Goal: Task Accomplishment & Management: Manage account settings

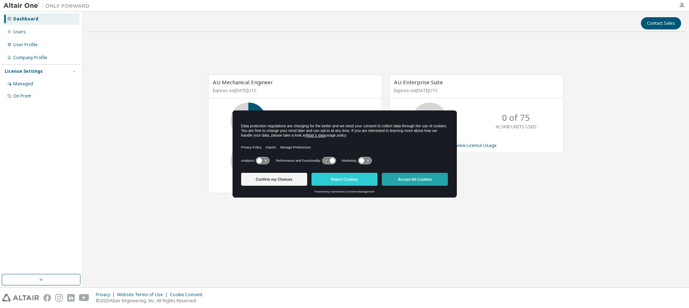
click at [394, 178] on button "Accept All Cookies" at bounding box center [415, 179] width 66 height 13
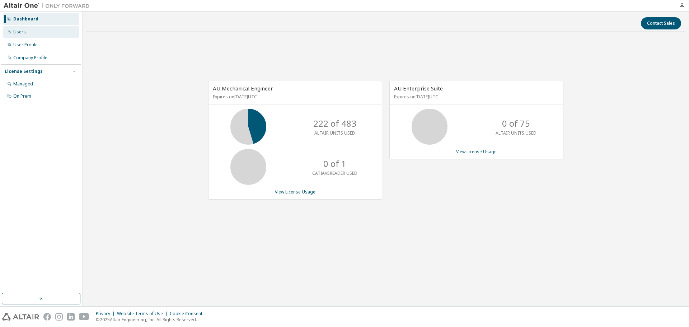
click at [44, 33] on div "Users" at bounding box center [41, 31] width 76 height 11
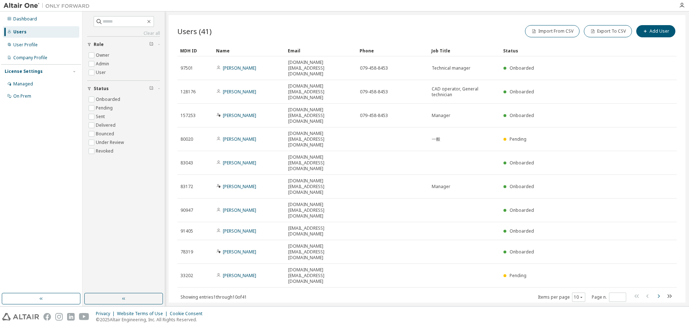
click at [658, 292] on icon "button" at bounding box center [658, 296] width 9 height 9
type input "*"
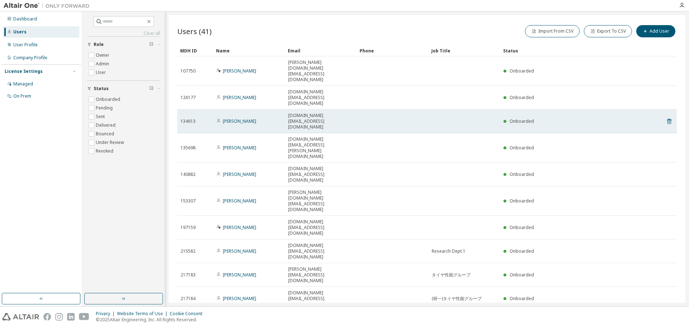
click at [431, 109] on td at bounding box center [464, 121] width 72 height 24
click at [230, 118] on link "Yohei Ozaki" at bounding box center [239, 121] width 33 height 6
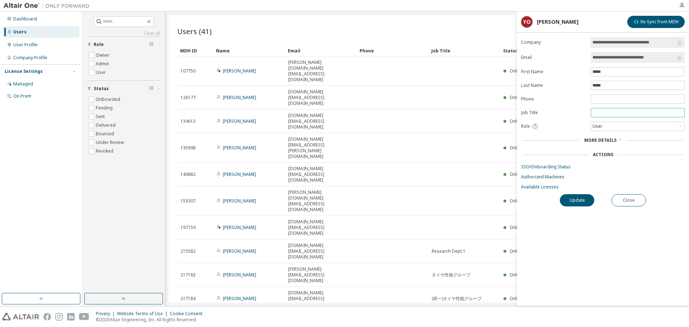
click at [610, 111] on input "text" at bounding box center [637, 113] width 90 height 6
click at [584, 199] on button "Update" at bounding box center [577, 200] width 34 height 12
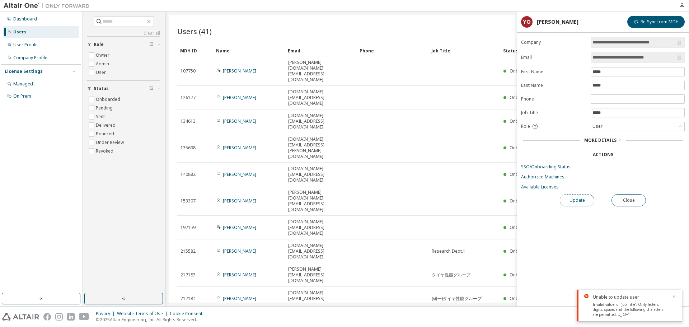
click at [571, 200] on button "Update" at bounding box center [577, 200] width 34 height 12
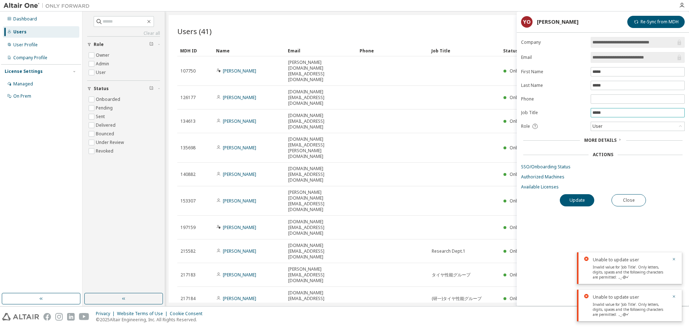
click at [620, 112] on input "*****" at bounding box center [637, 113] width 90 height 6
type input "***"
click at [578, 200] on button "Update" at bounding box center [577, 200] width 34 height 12
click at [615, 111] on input "***" at bounding box center [637, 113] width 90 height 6
click at [672, 258] on icon "button" at bounding box center [674, 259] width 4 height 4
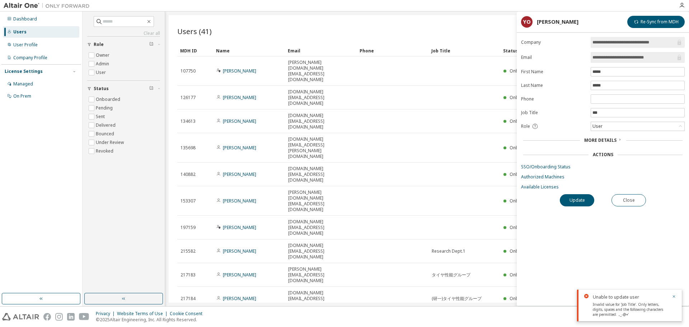
click at [673, 258] on div "**********" at bounding box center [603, 171] width 172 height 269
click at [674, 295] on icon "button" at bounding box center [674, 296] width 4 height 4
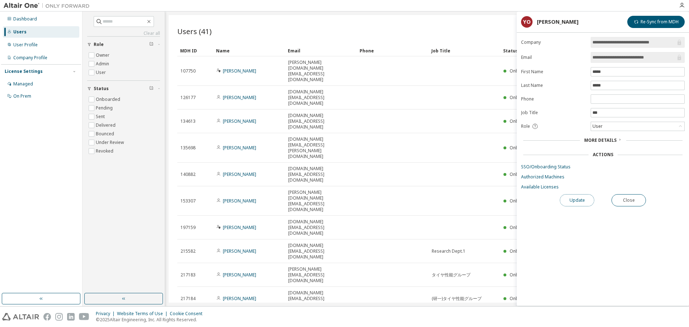
click at [578, 199] on button "Update" at bounding box center [577, 200] width 34 height 12
click at [634, 200] on button "Close" at bounding box center [628, 200] width 34 height 12
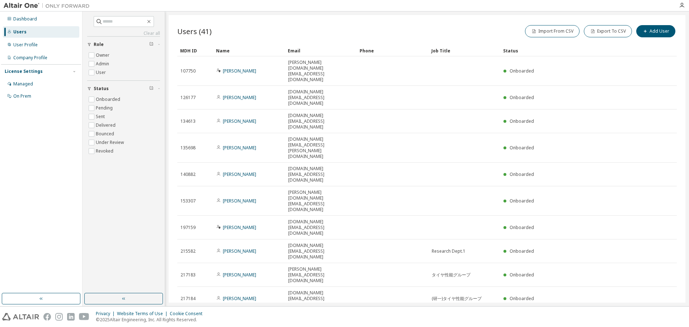
click at [433, 250] on div "Users (41) Import From CSV Export To CSV Add User Clear Load Save Save As Field…" at bounding box center [427, 158] width 517 height 287
click at [659, 308] on icon "button" at bounding box center [659, 319] width 2 height 4
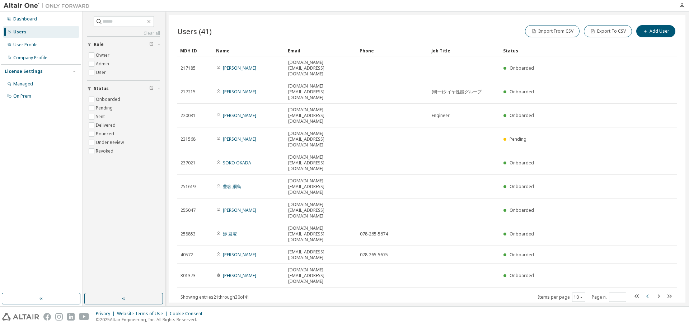
click at [646, 292] on icon "button" at bounding box center [647, 296] width 9 height 9
type input "*"
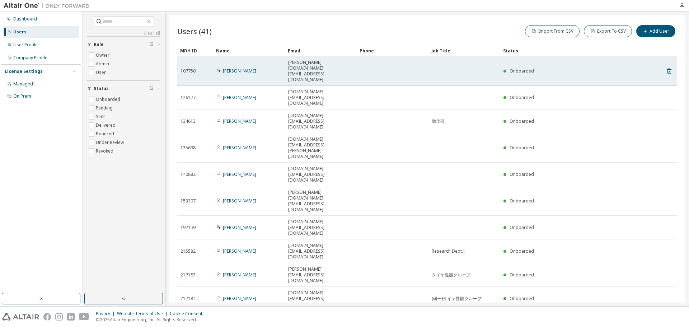
click at [456, 62] on td at bounding box center [464, 70] width 72 height 29
click at [423, 61] on td at bounding box center [393, 70] width 72 height 29
click at [621, 68] on div "Onboarded" at bounding box center [571, 71] width 136 height 6
click at [239, 68] on link "Seiji Hayase" at bounding box center [239, 71] width 33 height 6
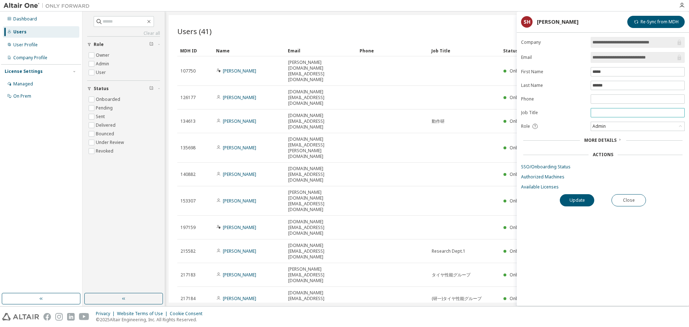
click at [621, 112] on input "text" at bounding box center [637, 113] width 90 height 6
click at [575, 203] on button "Update" at bounding box center [577, 200] width 34 height 12
click at [612, 115] on input "*****" at bounding box center [637, 113] width 90 height 6
type input "***"
click at [560, 194] on button "Update" at bounding box center [577, 200] width 34 height 12
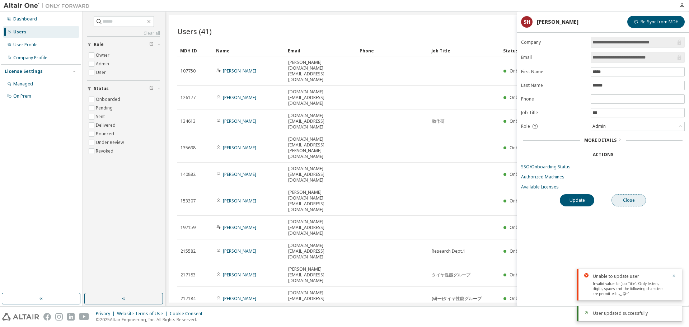
click at [631, 200] on button "Close" at bounding box center [628, 200] width 34 height 12
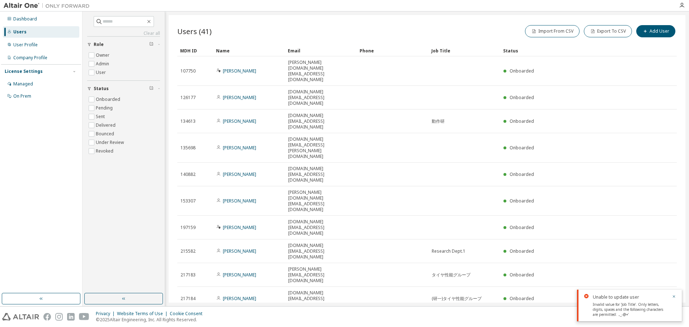
click at [649, 308] on icon "button" at bounding box center [647, 319] width 9 height 9
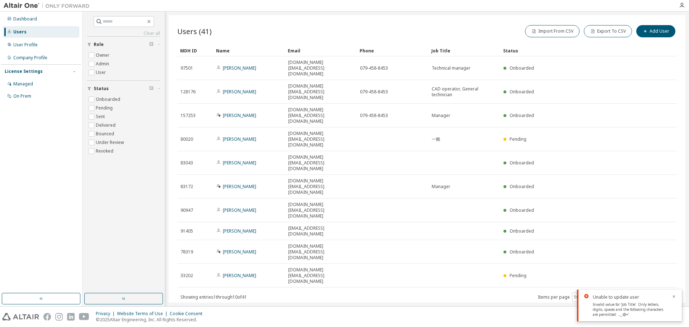
click at [658, 294] on icon "button" at bounding box center [659, 296] width 2 height 4
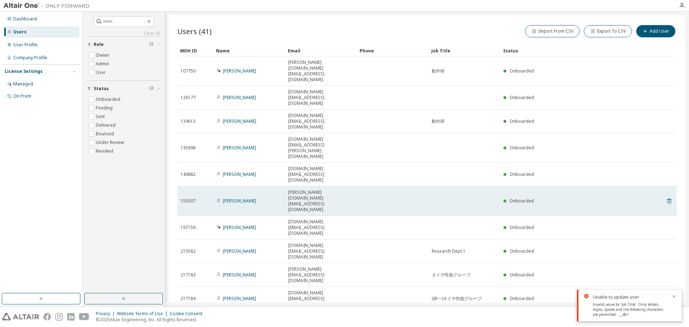
click at [668, 198] on icon at bounding box center [669, 200] width 4 height 5
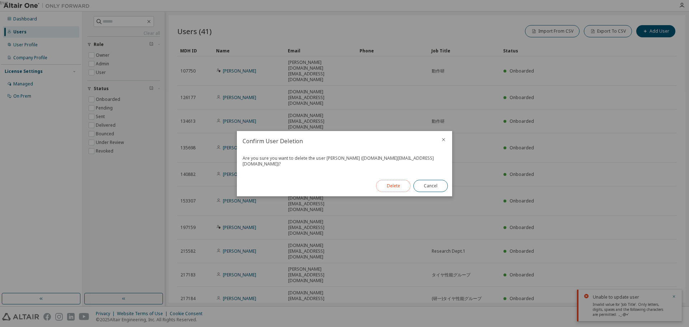
click at [392, 184] on button "Delete" at bounding box center [393, 186] width 34 height 12
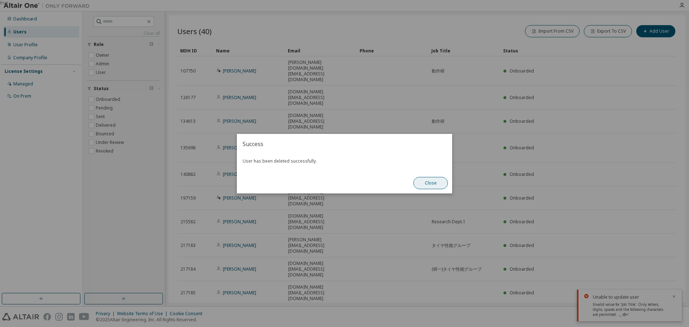
click at [428, 184] on button "Close" at bounding box center [430, 183] width 34 height 12
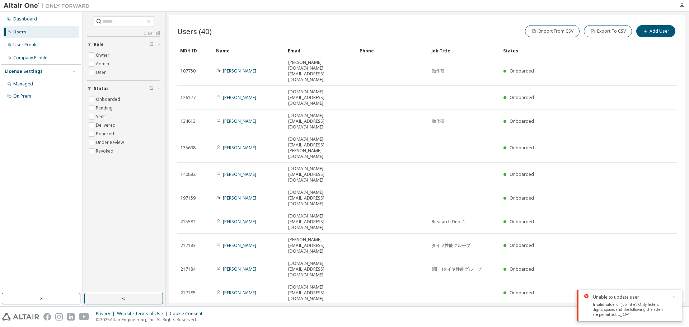
click at [659, 308] on icon "button" at bounding box center [659, 313] width 2 height 4
type input "*"
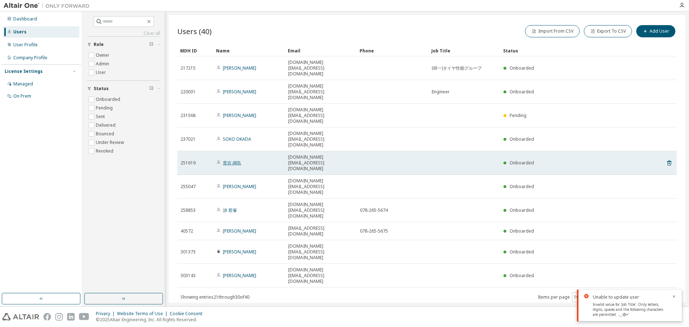
click at [234, 160] on link "豊容 綱島" at bounding box center [232, 163] width 18 height 6
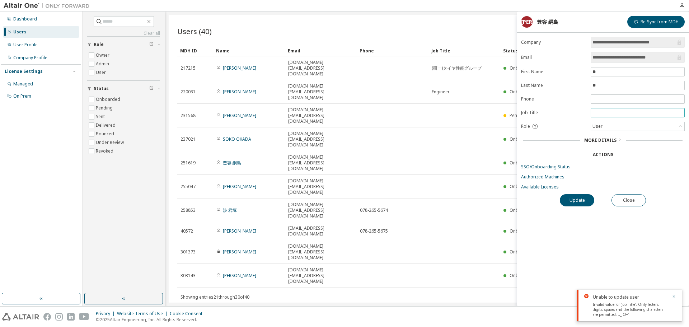
click at [601, 116] on span at bounding box center [637, 112] width 94 height 9
click at [602, 113] on input "text" at bounding box center [637, 113] width 90 height 6
type input "***"
click at [571, 200] on button "Update" at bounding box center [577, 200] width 34 height 12
click at [628, 201] on button "Close" at bounding box center [628, 200] width 34 height 12
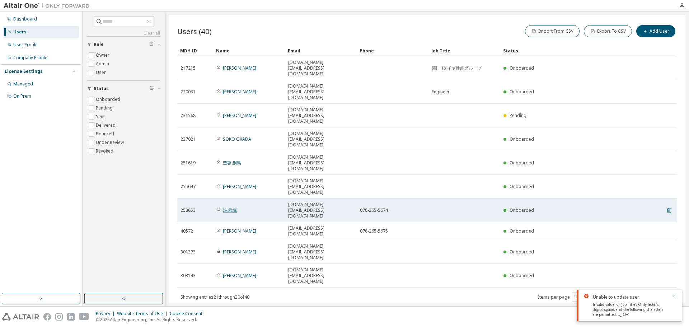
click at [232, 207] on link "渉 君塚" at bounding box center [230, 210] width 14 height 6
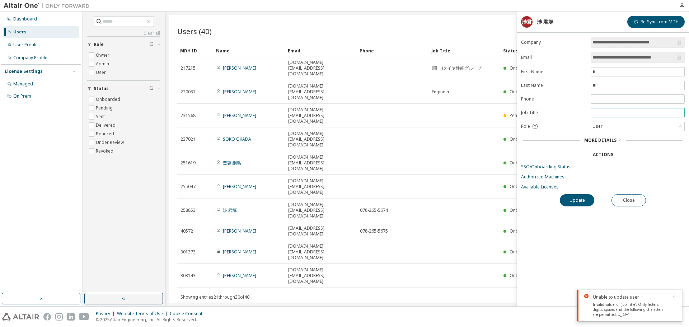
click at [609, 113] on input "text" at bounding box center [637, 113] width 90 height 6
type input "***"
click at [581, 200] on button "Update" at bounding box center [577, 200] width 34 height 12
click at [626, 199] on button "Close" at bounding box center [628, 200] width 34 height 12
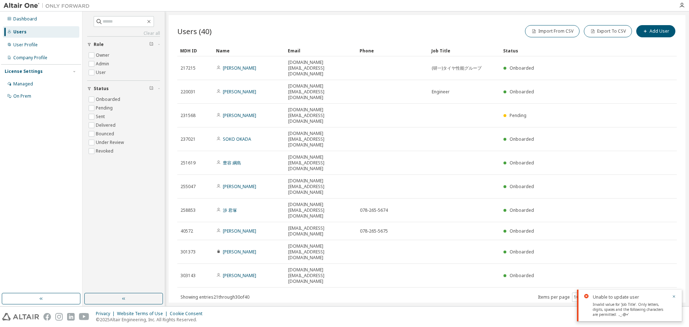
click at [460, 227] on div "Users (40) Import From CSV Export To CSV Add User Clear Load Save Save As Field…" at bounding box center [427, 158] width 517 height 287
click at [658, 292] on icon "button" at bounding box center [658, 296] width 9 height 9
type input "*"
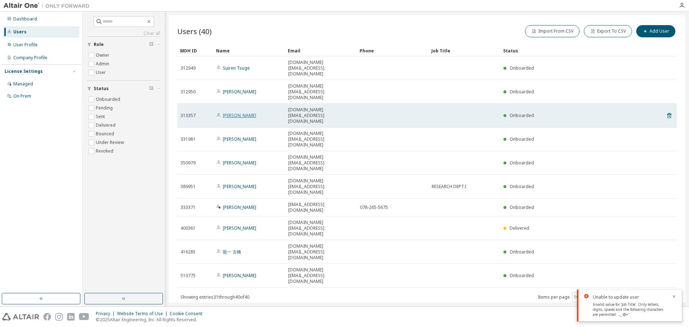
click at [243, 112] on link "Yuki Mishima" at bounding box center [239, 115] width 33 height 6
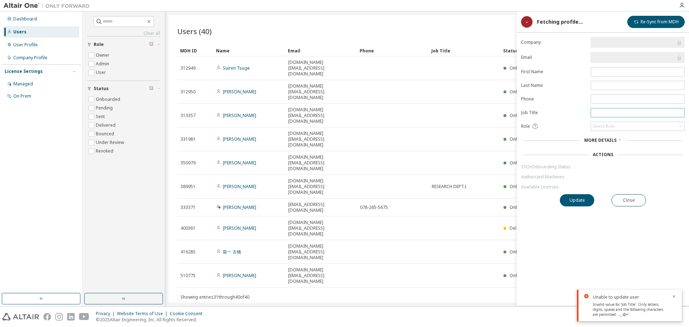
click at [606, 114] on input "text" at bounding box center [637, 113] width 90 height 6
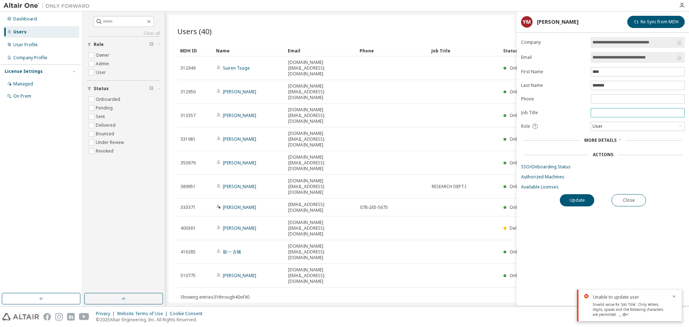
click at [606, 114] on input "text" at bounding box center [637, 113] width 90 height 6
type input "***"
click at [575, 198] on button "Update" at bounding box center [577, 200] width 34 height 12
click at [622, 199] on button "Close" at bounding box center [628, 200] width 34 height 12
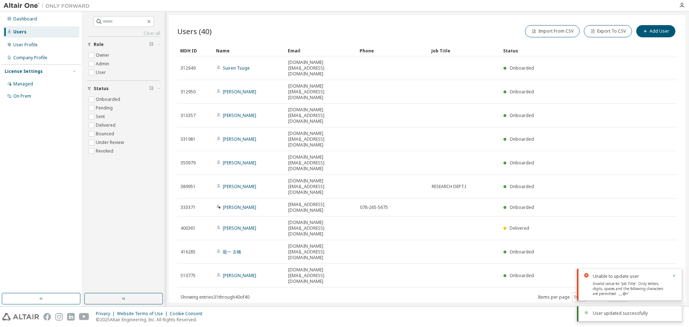
click at [674, 274] on icon "button" at bounding box center [674, 275] width 4 height 4
click at [665, 308] on div "Privacy Website Terms of Use Cookie Consent © 2025 Altair Engineering, Inc. All…" at bounding box center [344, 316] width 689 height 20
click at [664, 308] on div "User updated successfully" at bounding box center [629, 313] width 105 height 15
click at [647, 294] on icon "button" at bounding box center [647, 296] width 2 height 4
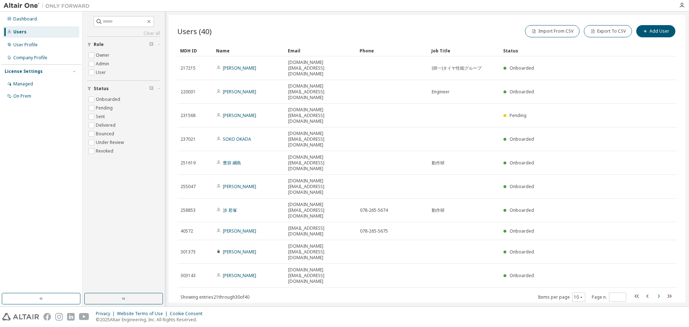
click at [659, 294] on icon "button" at bounding box center [659, 296] width 2 height 4
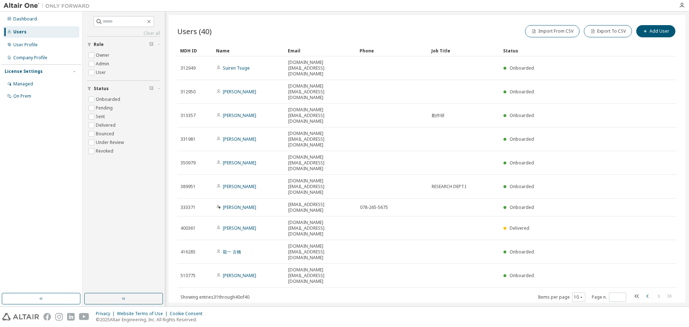
click at [649, 292] on icon "button" at bounding box center [647, 296] width 9 height 9
type input "*"
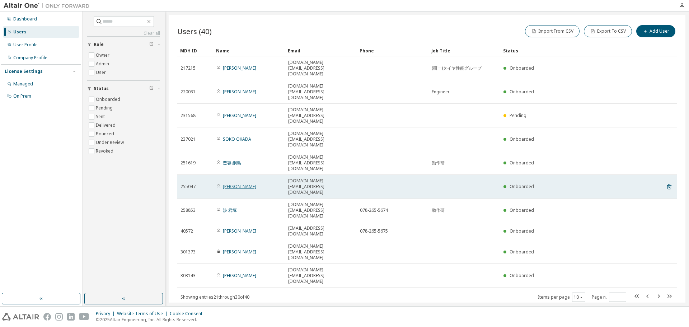
click at [241, 183] on link "Masakuni Toyokawa" at bounding box center [239, 186] width 33 height 6
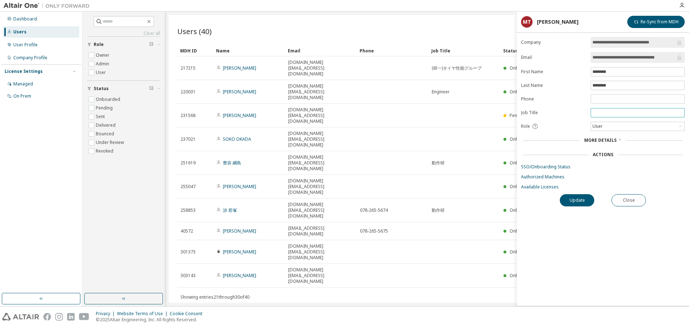
click at [608, 112] on input "text" at bounding box center [637, 113] width 90 height 6
type input "***"
click at [578, 200] on button "Update" at bounding box center [577, 200] width 34 height 12
click at [635, 203] on button "Close" at bounding box center [628, 200] width 34 height 12
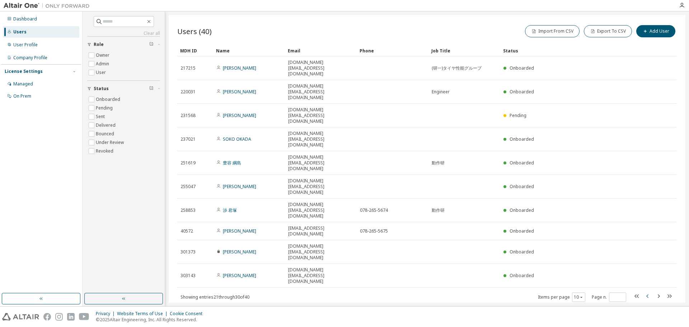
click at [647, 294] on icon "button" at bounding box center [647, 296] width 2 height 4
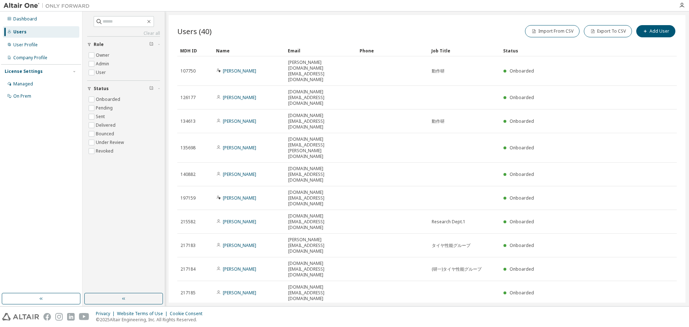
click at [649, 308] on icon "button" at bounding box center [647, 313] width 9 height 9
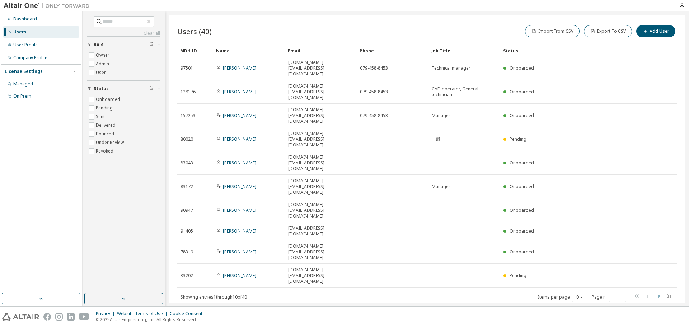
click at [657, 292] on icon "button" at bounding box center [658, 296] width 9 height 9
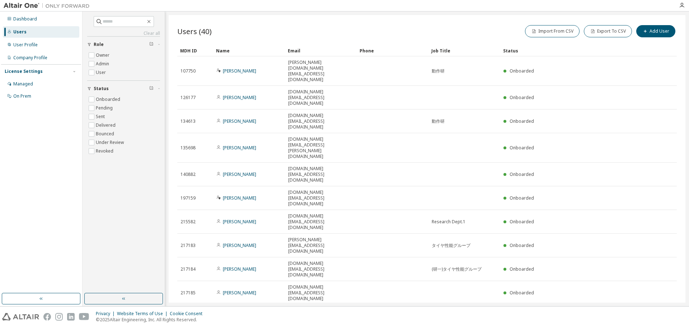
click at [660, 308] on icon "button" at bounding box center [658, 313] width 9 height 9
type input "*"
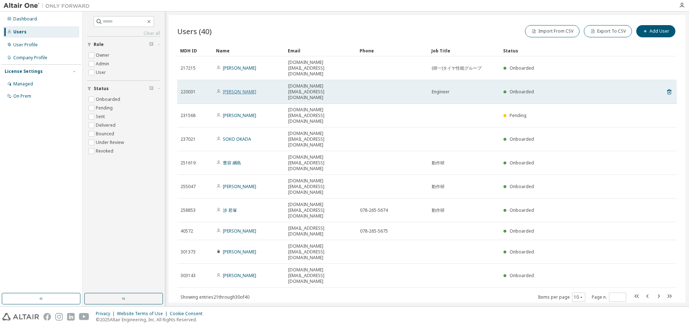
click at [231, 89] on link "Shoichi Mukai" at bounding box center [239, 92] width 33 height 6
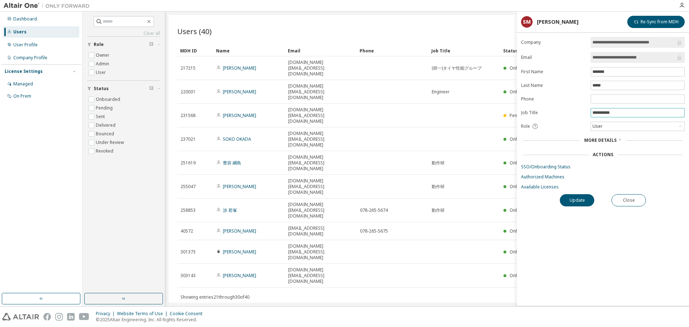
drag, startPoint x: 620, startPoint y: 114, endPoint x: 586, endPoint y: 110, distance: 34.4
click at [585, 110] on form "**********" at bounding box center [603, 113] width 164 height 153
type input "***"
click at [576, 196] on button "Update" at bounding box center [577, 200] width 34 height 12
click at [639, 202] on button "Close" at bounding box center [628, 200] width 34 height 12
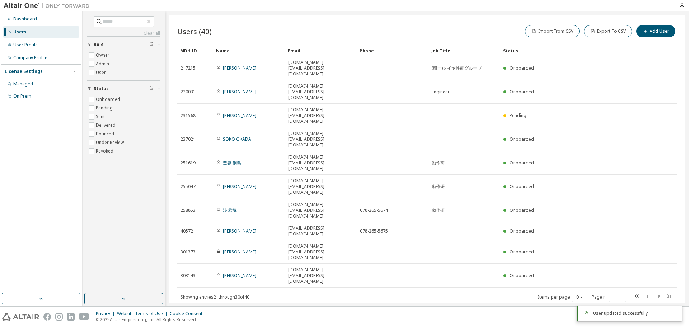
click at [514, 245] on div "Users (40) Import From CSV Export To CSV Add User Clear Load Save Save As Field…" at bounding box center [427, 158] width 517 height 287
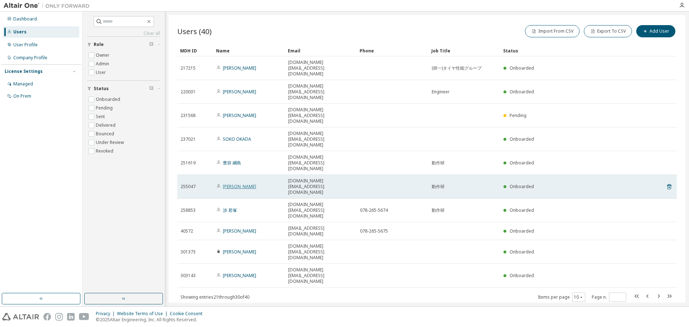
click at [252, 183] on link "Masakuni Toyokawa" at bounding box center [239, 186] width 33 height 6
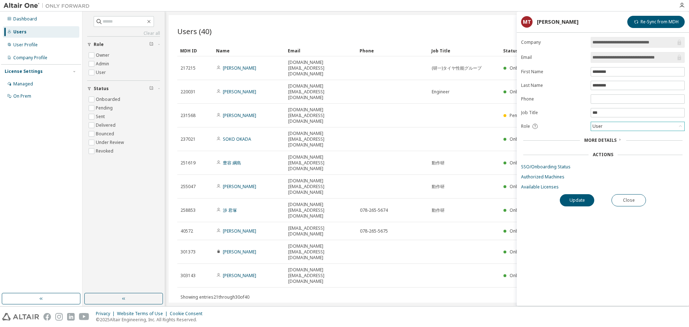
click at [636, 128] on div "User" at bounding box center [637, 126] width 93 height 9
click at [541, 166] on link "SSO/Onboarding Status" at bounding box center [603, 167] width 164 height 6
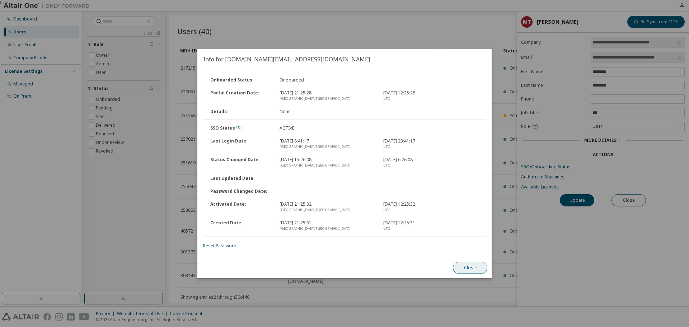
click at [468, 264] on button "Close" at bounding box center [470, 267] width 34 height 12
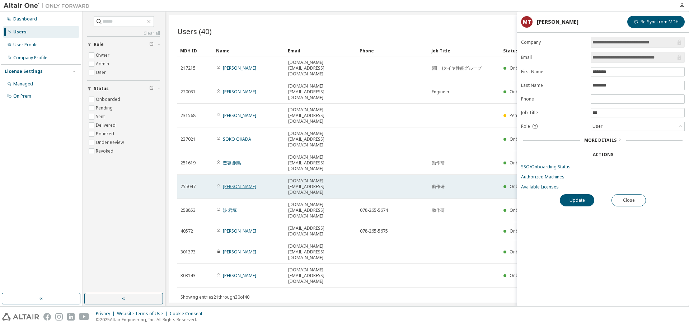
click at [230, 183] on link "Masakuni Toyokawa" at bounding box center [239, 186] width 33 height 6
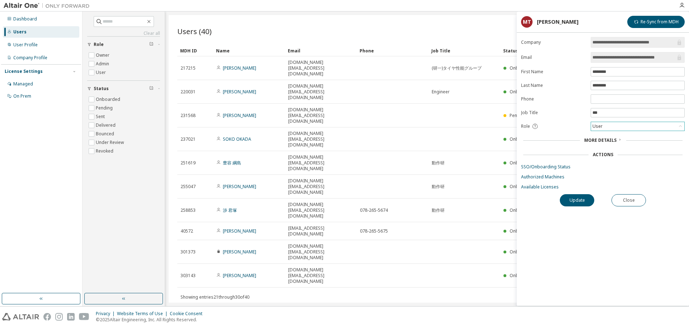
click at [614, 126] on div "User" at bounding box center [637, 126] width 93 height 9
click at [604, 141] on span "More Details" at bounding box center [600, 140] width 32 height 6
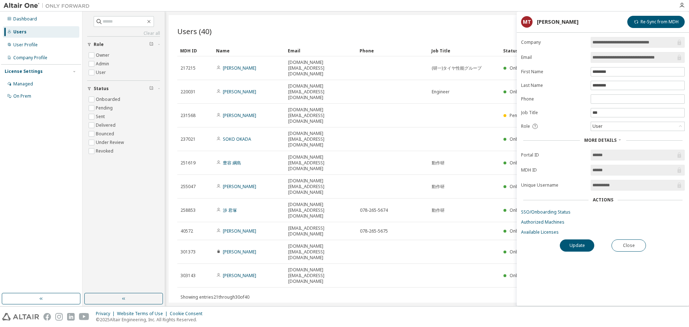
click at [607, 200] on div "Actions" at bounding box center [603, 200] width 20 height 6
click at [536, 233] on link "Available Licenses" at bounding box center [603, 232] width 164 height 6
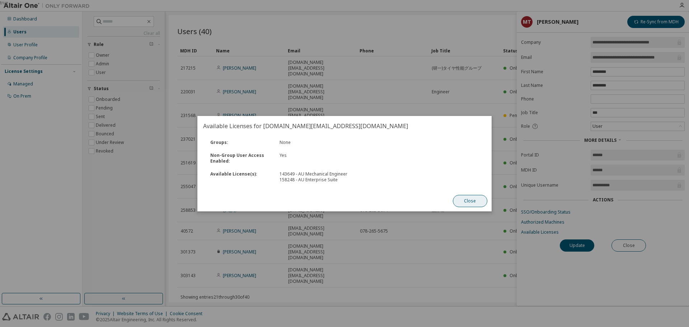
click at [475, 199] on button "Close" at bounding box center [470, 201] width 34 height 12
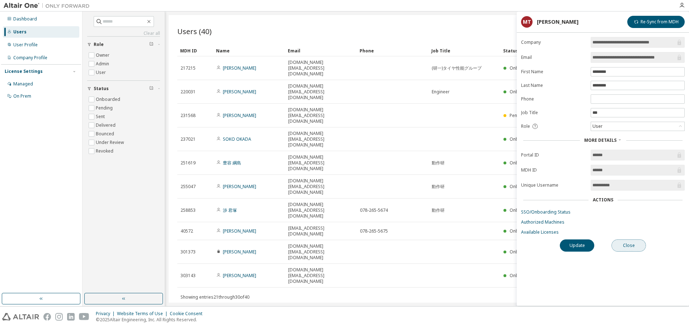
click at [626, 242] on button "Close" at bounding box center [628, 245] width 34 height 12
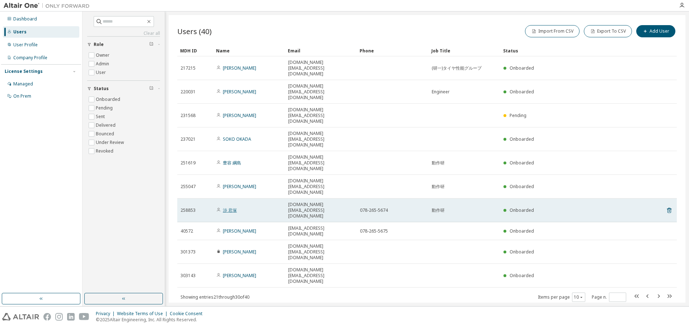
click at [229, 207] on link "渉 君塚" at bounding box center [230, 210] width 14 height 6
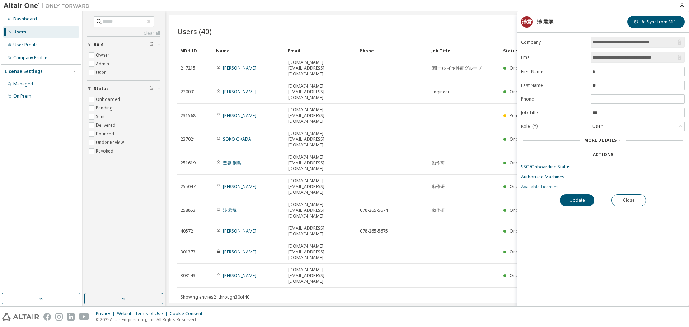
click at [526, 186] on link "Available Licenses" at bounding box center [603, 187] width 164 height 6
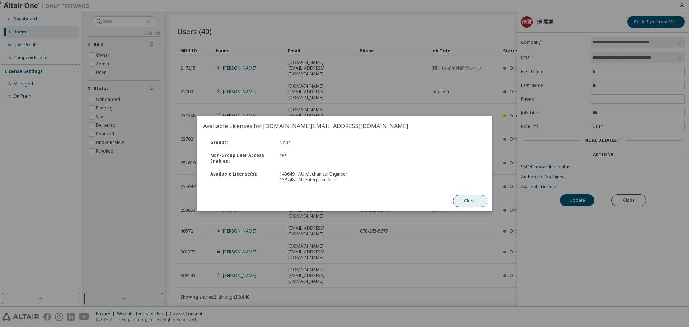
click at [471, 201] on button "Close" at bounding box center [470, 201] width 34 height 12
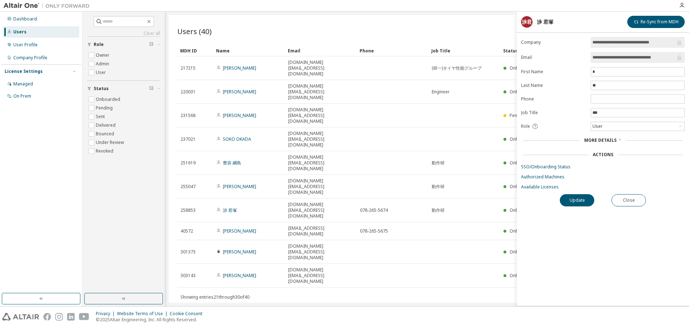
click at [602, 237] on div "**********" at bounding box center [603, 171] width 172 height 269
click at [630, 202] on button "Close" at bounding box center [628, 200] width 34 height 12
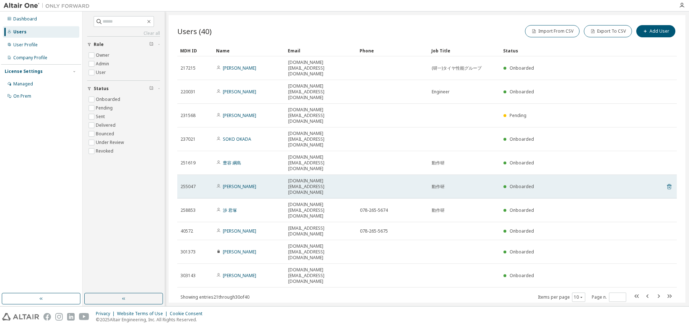
click at [669, 186] on icon at bounding box center [669, 187] width 2 height 2
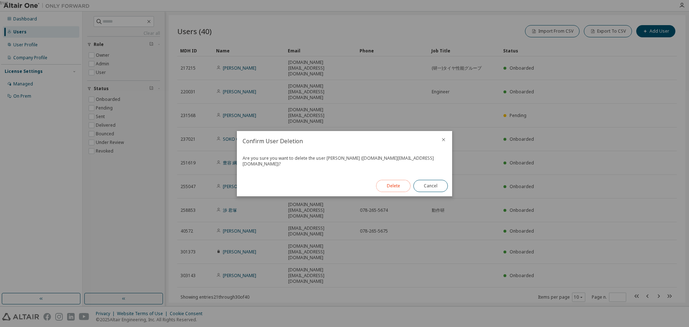
click at [389, 187] on button "Delete" at bounding box center [393, 186] width 34 height 12
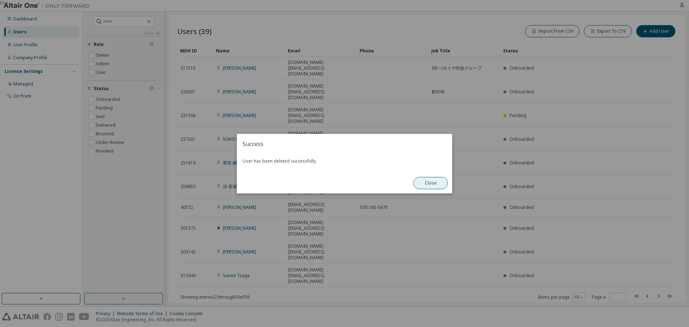
click at [422, 183] on button "Close" at bounding box center [430, 183] width 34 height 12
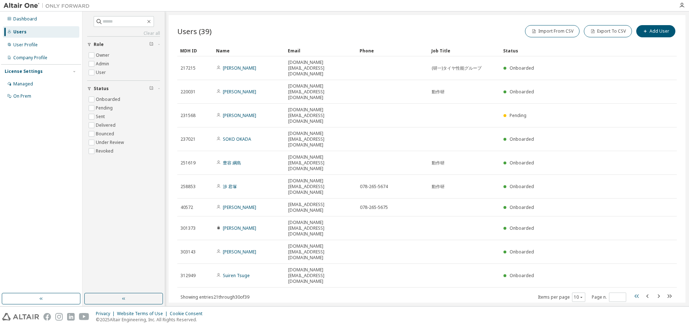
click at [637, 292] on icon "button" at bounding box center [636, 296] width 9 height 9
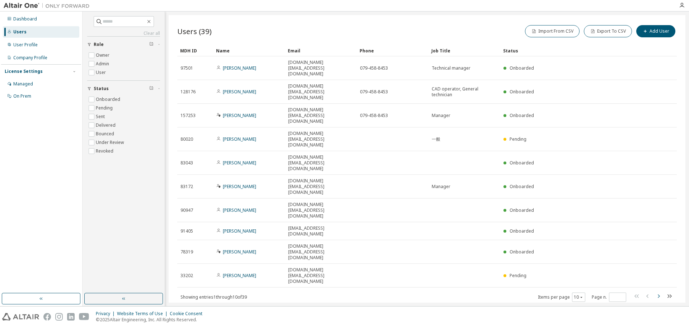
click at [660, 292] on icon "button" at bounding box center [658, 296] width 9 height 9
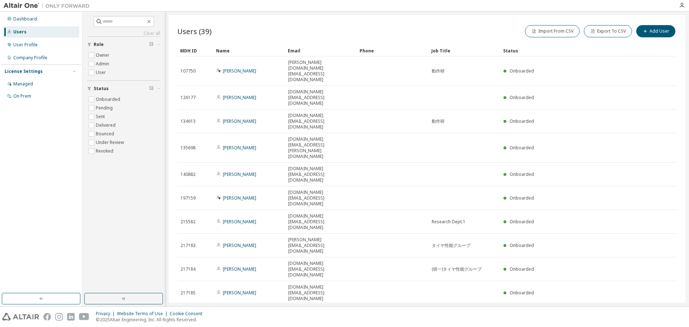
click at [659, 308] on icon "button" at bounding box center [658, 313] width 9 height 9
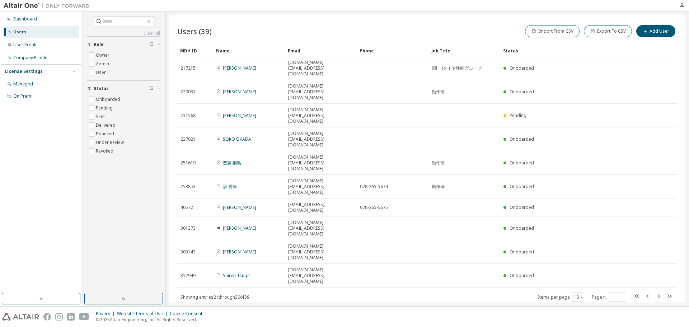
click at [661, 292] on icon "button" at bounding box center [658, 296] width 9 height 9
type input "*"
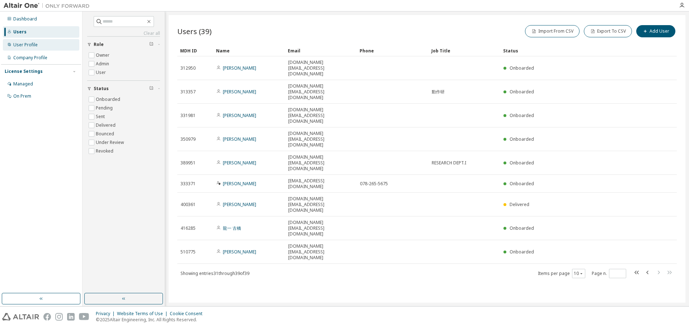
click at [30, 44] on div "User Profile" at bounding box center [25, 45] width 24 height 6
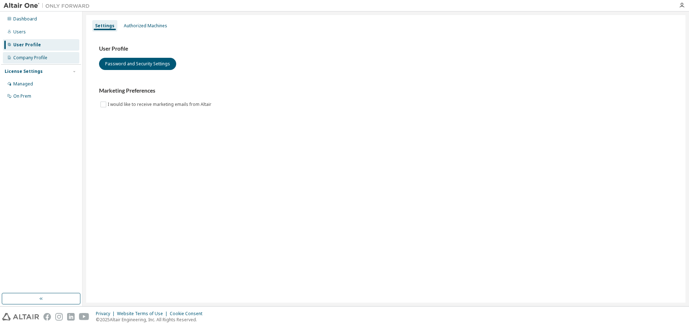
click at [30, 59] on div "Company Profile" at bounding box center [30, 58] width 34 height 6
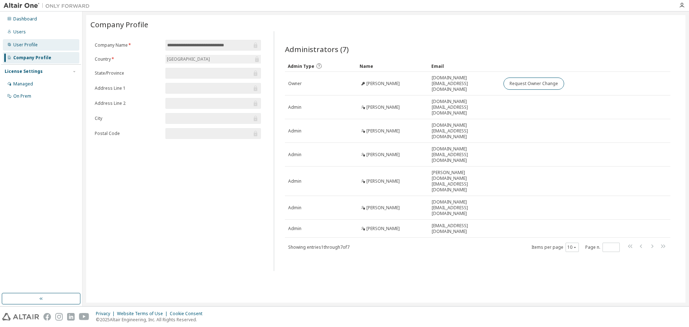
click at [29, 44] on div "User Profile" at bounding box center [25, 45] width 24 height 6
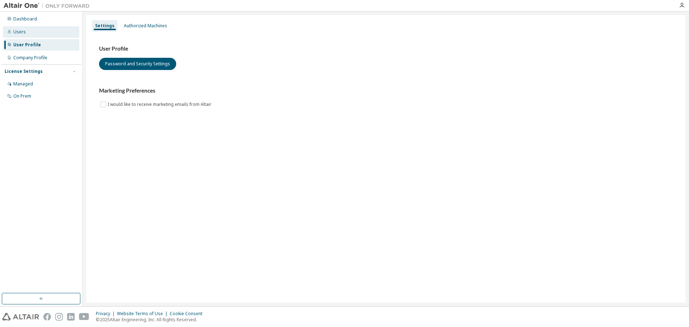
click at [29, 30] on div "Users" at bounding box center [41, 31] width 76 height 11
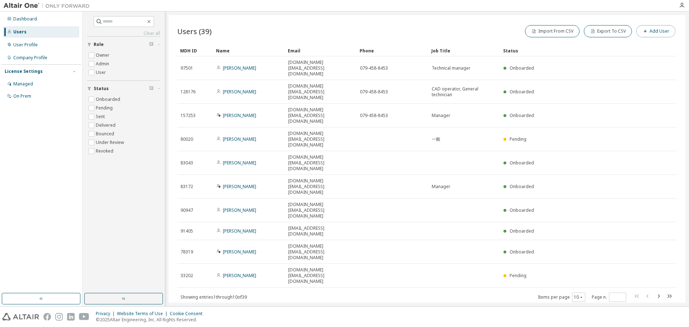
click at [659, 33] on button "Add User" at bounding box center [655, 31] width 39 height 12
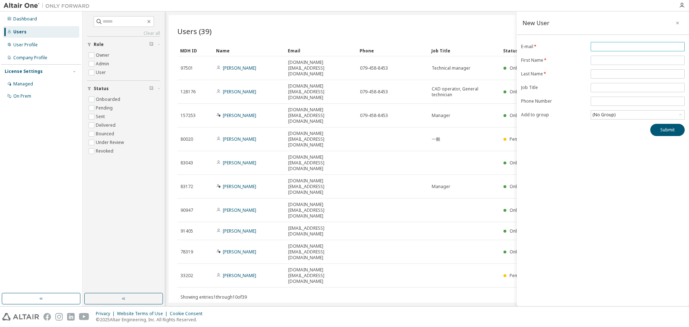
click at [608, 48] on input "email" at bounding box center [637, 47] width 90 height 6
click at [601, 47] on input "email" at bounding box center [637, 47] width 90 height 6
paste input "**********"
type input "**********"
click at [602, 61] on input "text" at bounding box center [637, 60] width 90 height 6
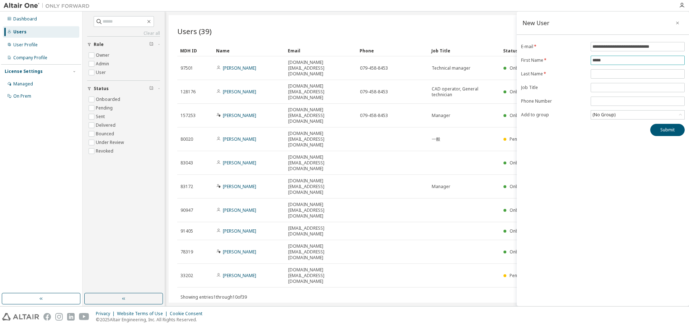
type input "*****"
type input "********"
type input "***"
click at [647, 110] on form "**********" at bounding box center [603, 80] width 164 height 77
click at [681, 114] on icon at bounding box center [680, 114] width 7 height 7
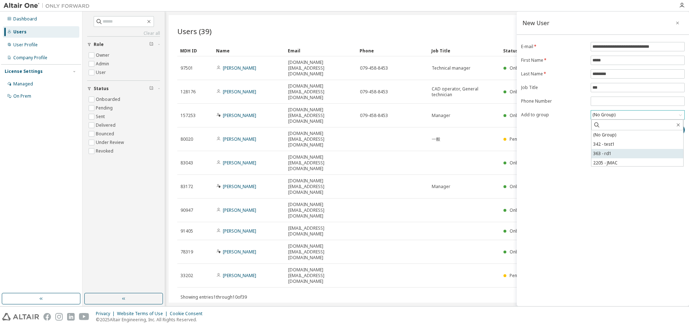
scroll to position [1, 0]
click at [632, 114] on div "(No Group)" at bounding box center [637, 114] width 93 height 9
click at [618, 103] on input "tel" at bounding box center [637, 101] width 90 height 6
click at [668, 129] on button "Submit" at bounding box center [667, 130] width 34 height 12
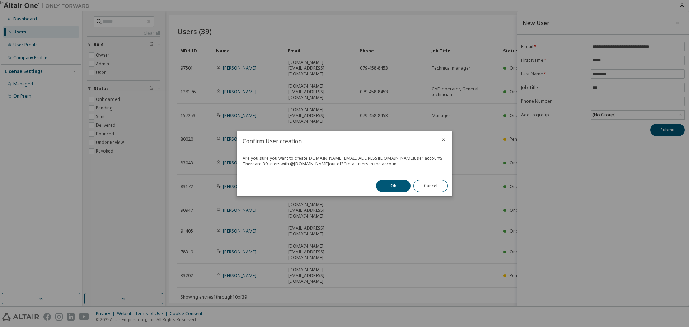
click at [316, 178] on div "Confirm User creation Are you sure you want to create akira-katayama.az@srigrou…" at bounding box center [344, 163] width 215 height 65
click at [388, 188] on button "Ok" at bounding box center [393, 186] width 34 height 12
click at [431, 183] on button "Close" at bounding box center [430, 186] width 34 height 12
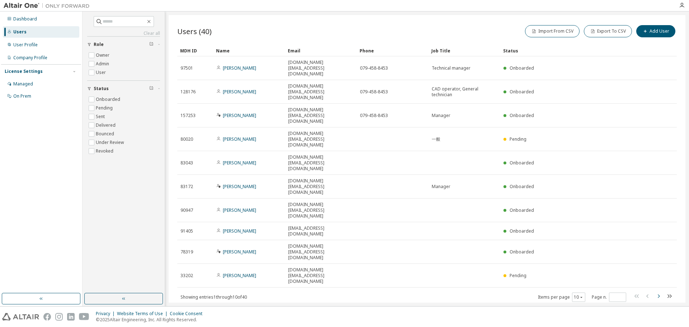
click at [658, 292] on icon "button" at bounding box center [658, 296] width 9 height 9
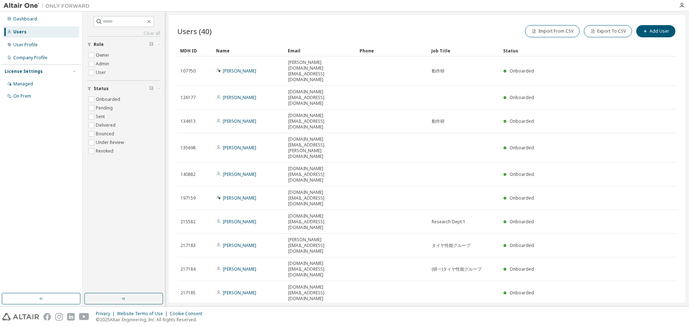
click at [648, 308] on icon "button" at bounding box center [647, 313] width 9 height 9
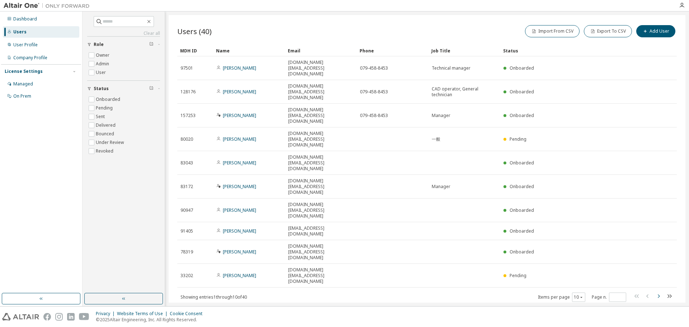
click at [660, 292] on icon "button" at bounding box center [658, 296] width 9 height 9
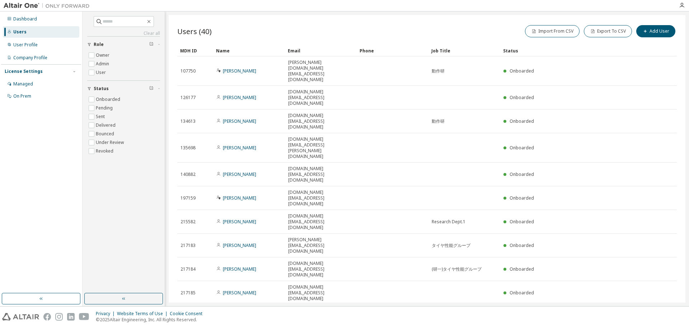
click at [660, 308] on icon "button" at bounding box center [658, 313] width 9 height 9
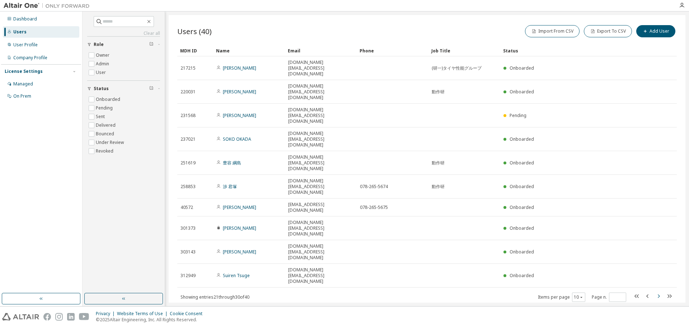
click at [660, 203] on div "MDH ID Name Email Phone Job Title Status 217215 NIWAKO SAKADE niwako-sakade.az@…" at bounding box center [426, 173] width 499 height 257
click at [667, 292] on icon "button" at bounding box center [669, 296] width 9 height 9
type input "*"
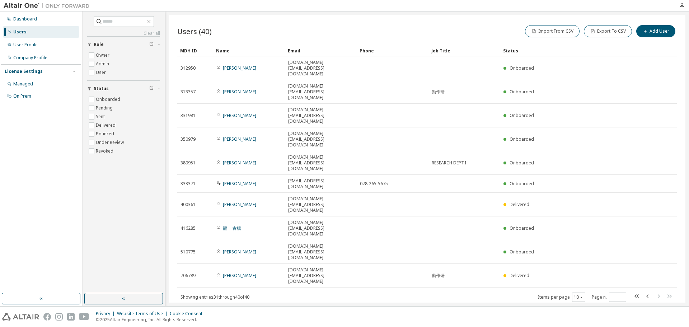
click at [316, 253] on div "Users (40) Import From CSV Export To CSV Add User Clear Load Save Save As Field…" at bounding box center [427, 158] width 517 height 287
click at [24, 45] on div "User Profile" at bounding box center [25, 45] width 24 height 6
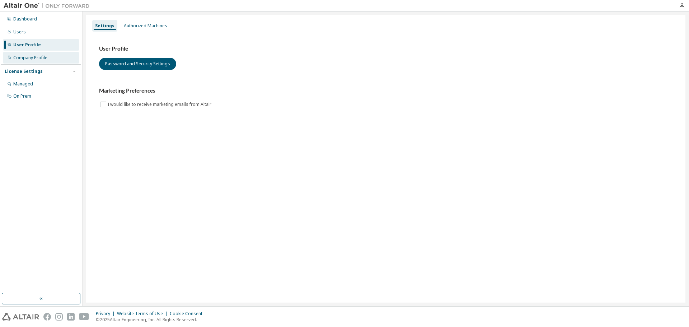
click at [25, 58] on div "Company Profile" at bounding box center [30, 58] width 34 height 6
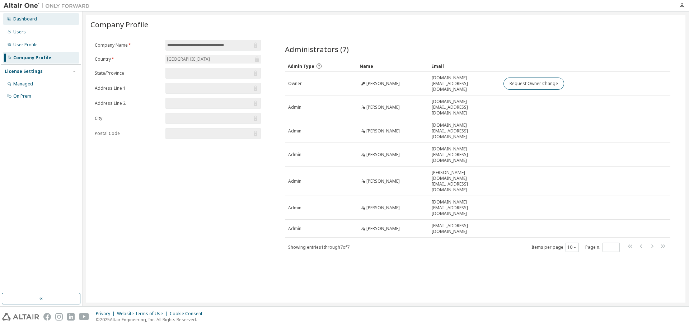
click at [34, 19] on div "Dashboard" at bounding box center [25, 19] width 24 height 6
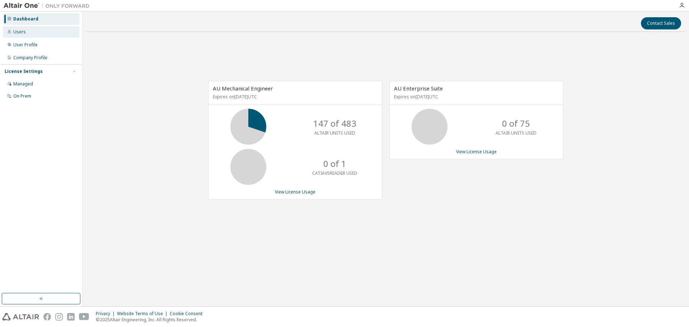
click at [34, 29] on div "Users" at bounding box center [41, 31] width 76 height 11
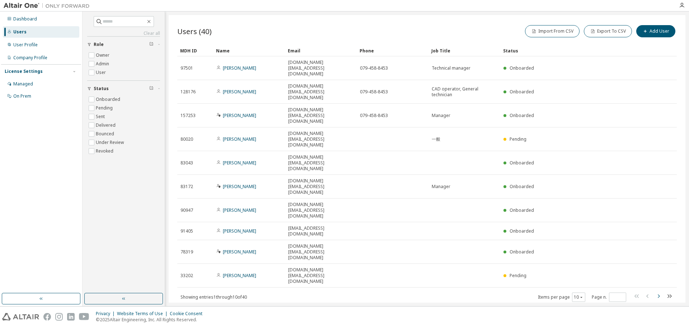
click at [660, 292] on icon "button" at bounding box center [658, 296] width 9 height 9
type input "*"
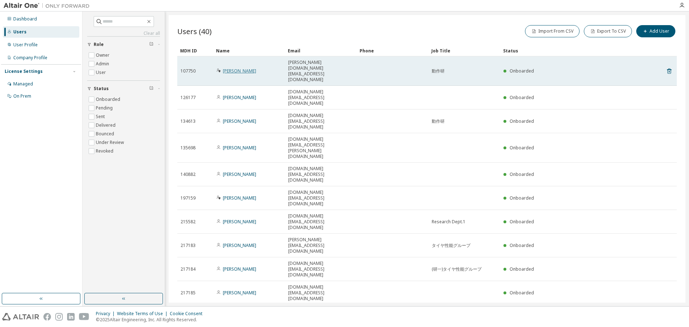
click at [239, 68] on link "Seiji Hayase" at bounding box center [239, 71] width 33 height 6
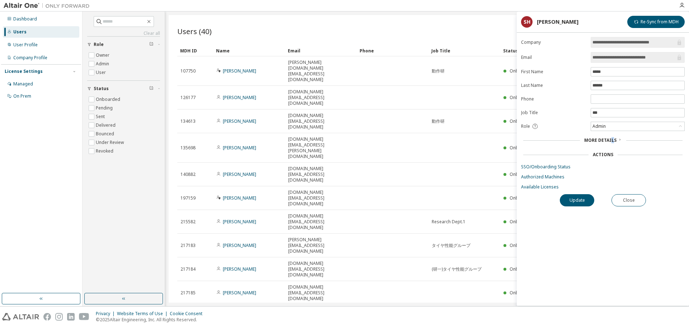
click at [612, 139] on span "More Details" at bounding box center [600, 140] width 32 height 6
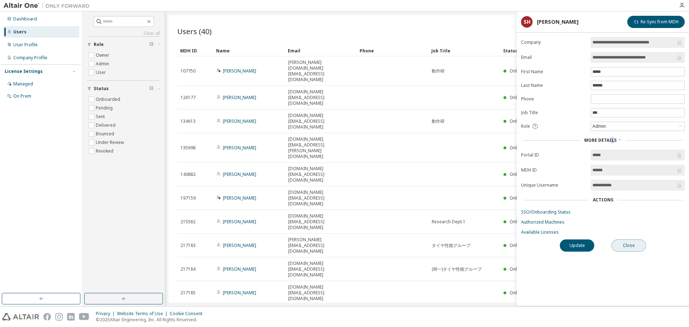
click at [634, 249] on button "Close" at bounding box center [628, 245] width 34 height 12
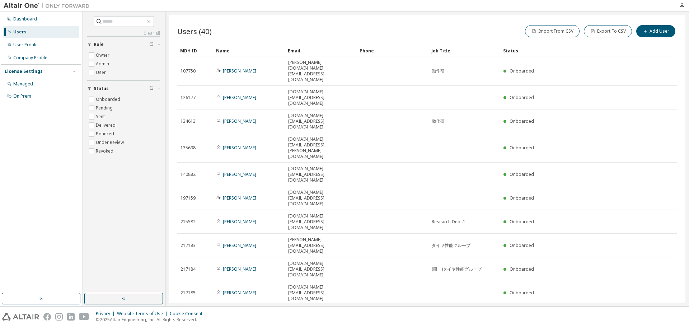
click at [469, 223] on div "Users (40) Import From CSV Export To CSV Add User Clear Load Save Save As Field…" at bounding box center [427, 158] width 517 height 287
click at [24, 44] on div "User Profile" at bounding box center [25, 45] width 24 height 6
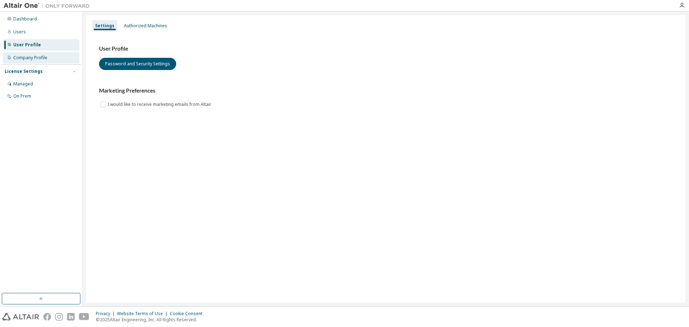
click at [31, 58] on div "Company Profile" at bounding box center [30, 58] width 34 height 6
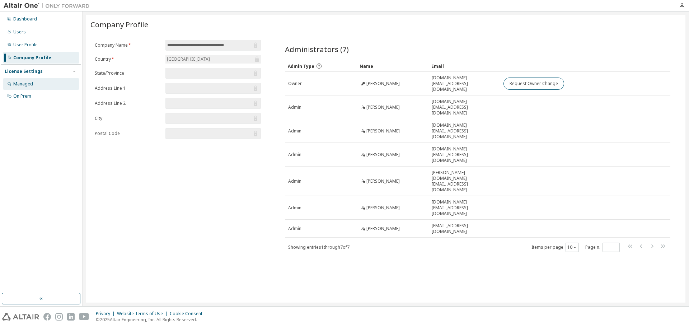
click at [30, 84] on div "Managed" at bounding box center [23, 84] width 20 height 6
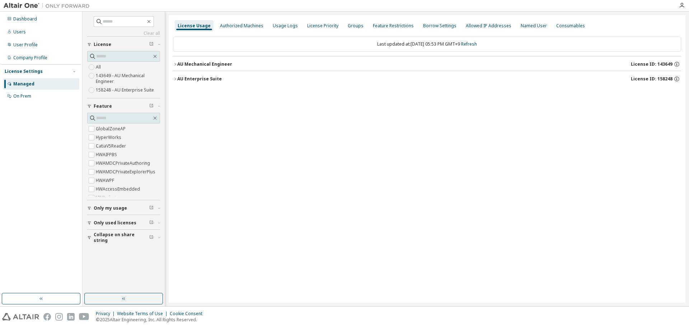
click at [177, 62] on div "AU Mechanical Engineer" at bounding box center [204, 64] width 55 height 6
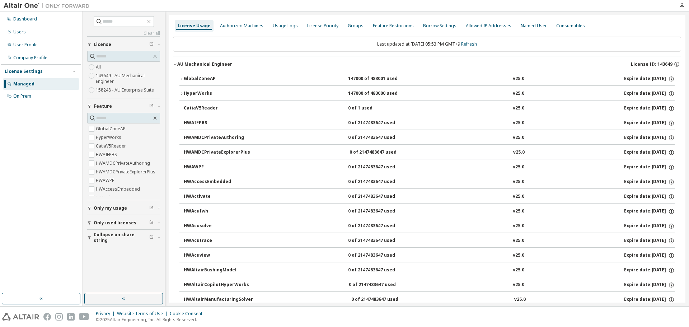
click at [176, 63] on icon "button" at bounding box center [175, 64] width 4 height 4
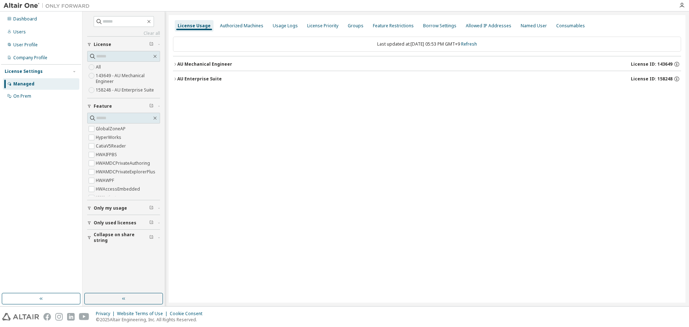
click at [175, 77] on icon "button" at bounding box center [175, 79] width 4 height 4
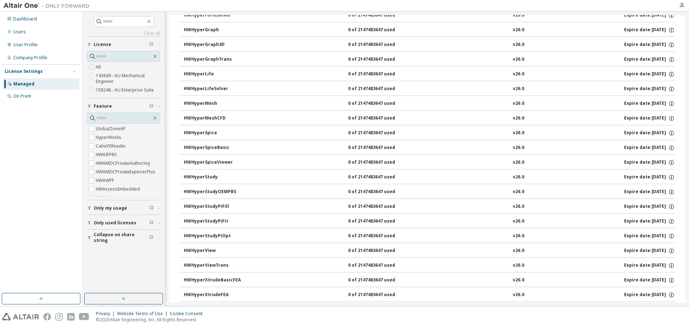
scroll to position [1829, 0]
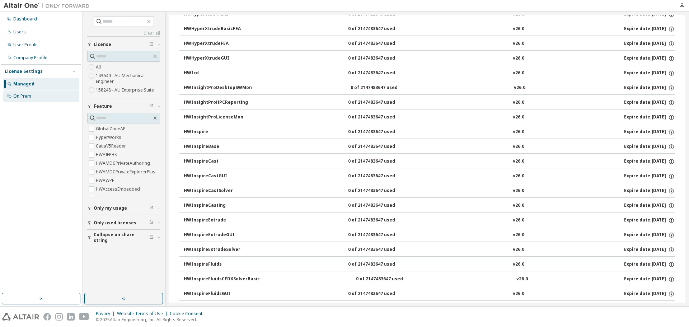
click at [16, 98] on div "On Prem" at bounding box center [22, 96] width 18 height 6
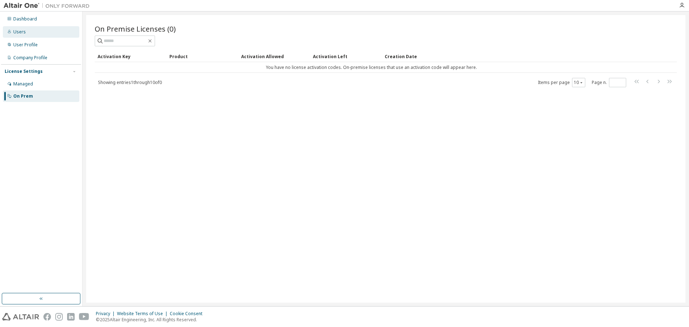
click at [25, 32] on div "Users" at bounding box center [41, 31] width 76 height 11
